Goal: Task Accomplishment & Management: Complete application form

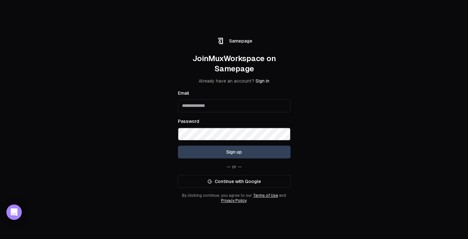
click at [233, 108] on input "Email" at bounding box center [234, 106] width 113 height 13
click at [256, 184] on link "Continue with Google" at bounding box center [234, 181] width 113 height 13
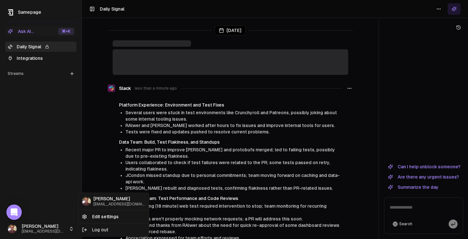
click at [72, 231] on html "Samepage Ask AI... ⌘ +K Daily Signal Integrations Streams Create Stream [PERSON…" at bounding box center [234, 119] width 468 height 239
click at [139, 139] on html "Samepage Ask AI... ⌘ +K Daily Signal Integrations Streams Create Stream [PERSON…" at bounding box center [234, 119] width 468 height 239
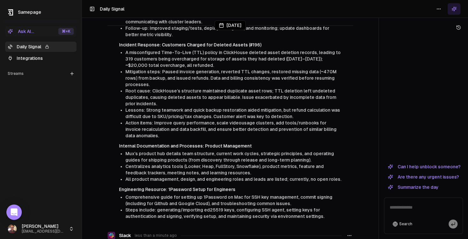
scroll to position [259, 0]
